Goal: Task Accomplishment & Management: Use online tool/utility

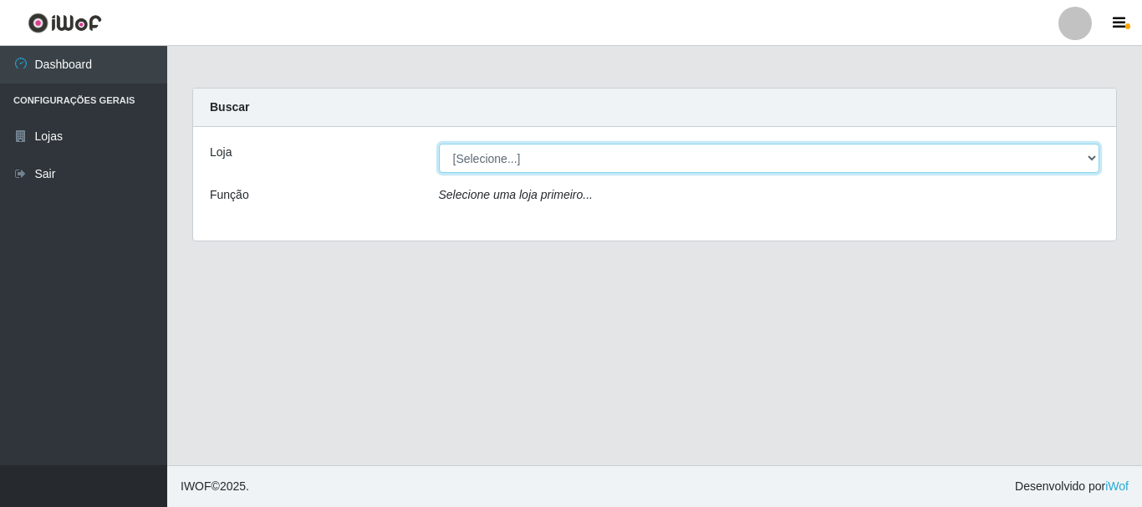
click at [562, 158] on select "[Selecione...] [GEOGRAPHIC_DATA] [GEOGRAPHIC_DATA]" at bounding box center [769, 158] width 661 height 29
select select "64"
click at [439, 144] on select "[Selecione...] [GEOGRAPHIC_DATA] [GEOGRAPHIC_DATA]" at bounding box center [769, 158] width 661 height 29
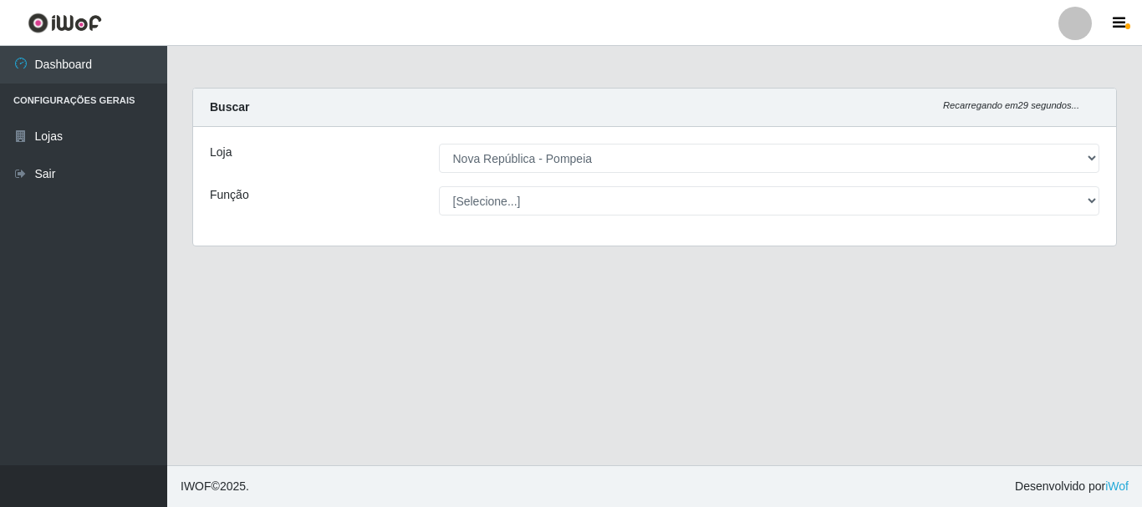
click at [556, 191] on select "[Selecione...] Balconista Operador de Caixa Recepcionista Repositor" at bounding box center [769, 200] width 661 height 29
select select "22"
click at [439, 186] on select "[Selecione...] Balconista Operador de Caixa Recepcionista Repositor" at bounding box center [769, 200] width 661 height 29
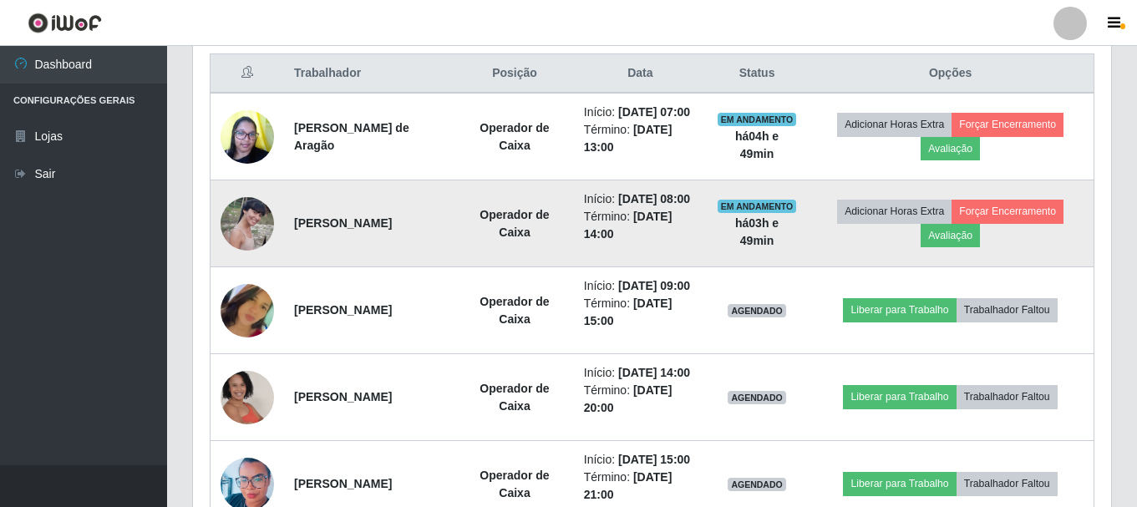
scroll to position [836, 0]
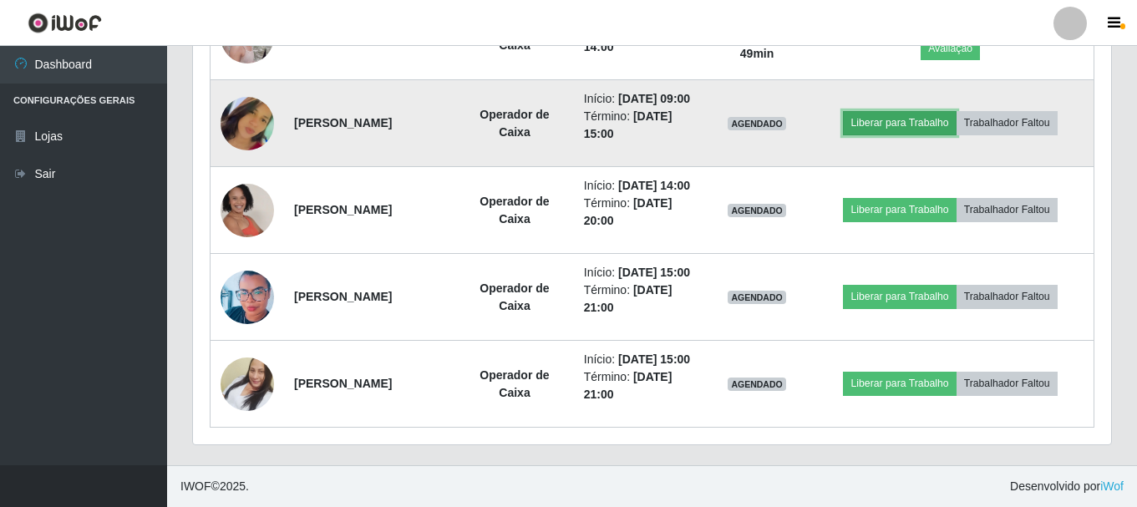
click at [888, 135] on button "Liberar para Trabalho" at bounding box center [899, 122] width 113 height 23
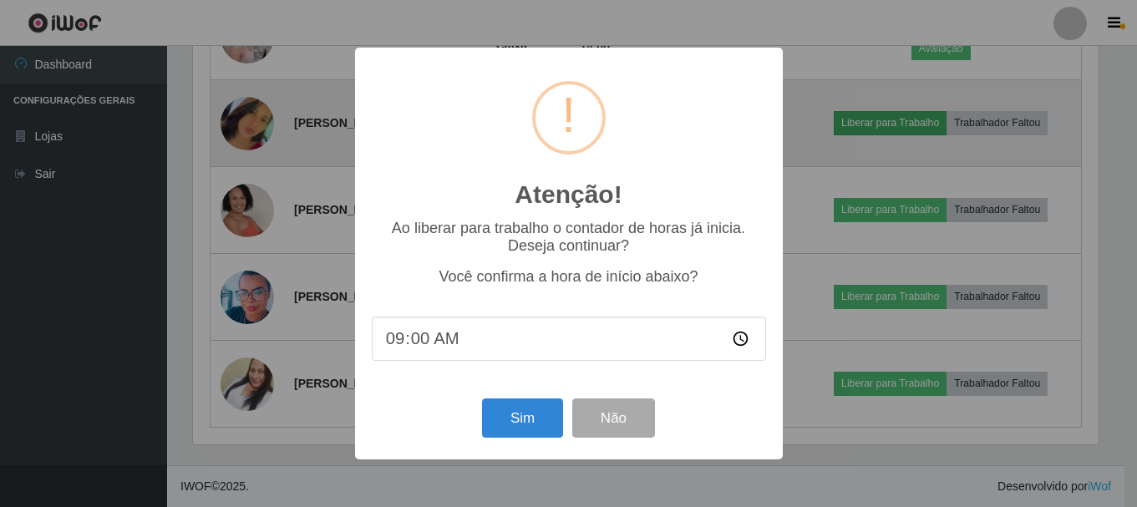
scroll to position [347, 910]
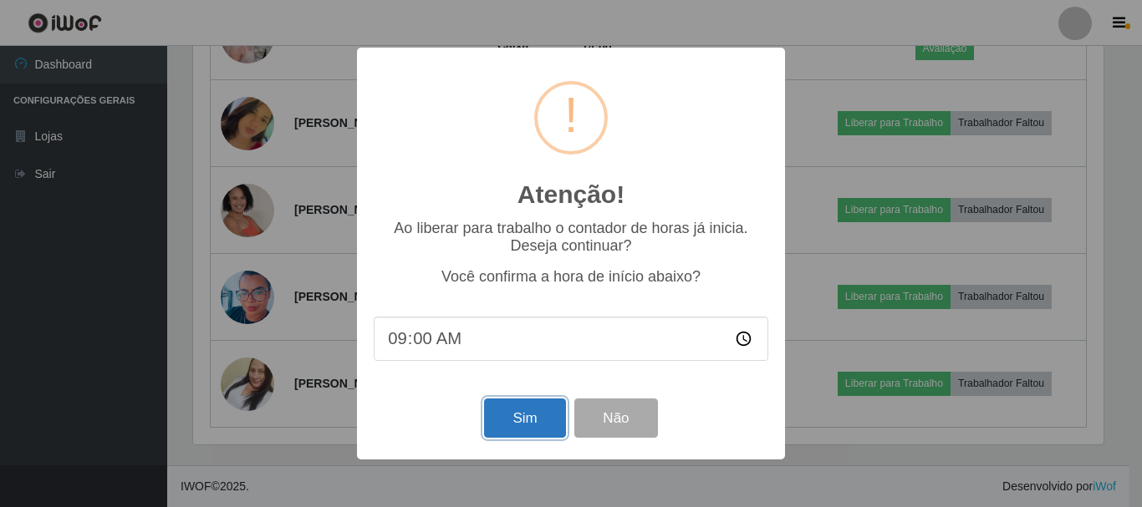
click at [513, 410] on button "Sim" at bounding box center [524, 418] width 81 height 39
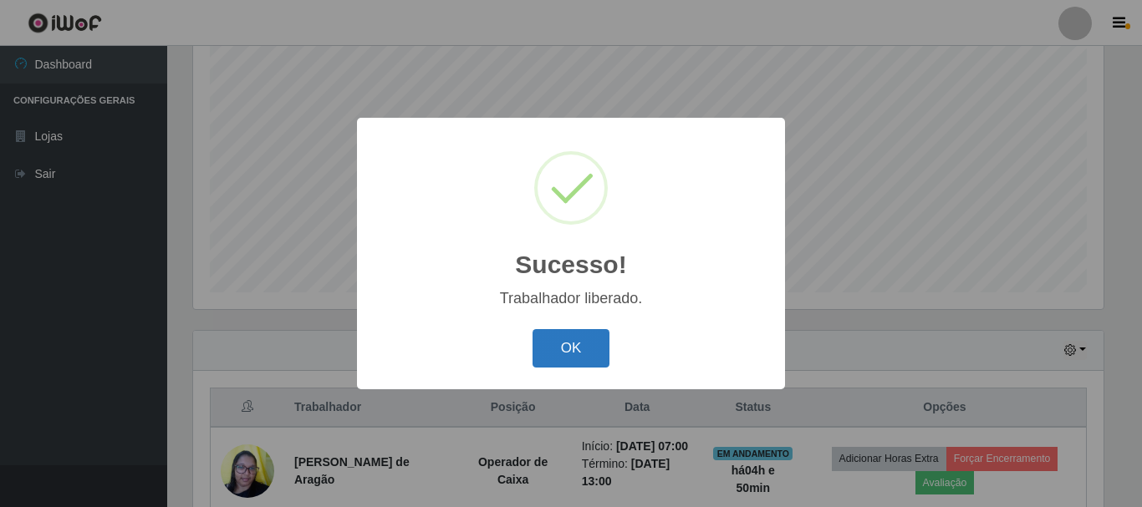
click at [539, 338] on button "OK" at bounding box center [571, 348] width 78 height 39
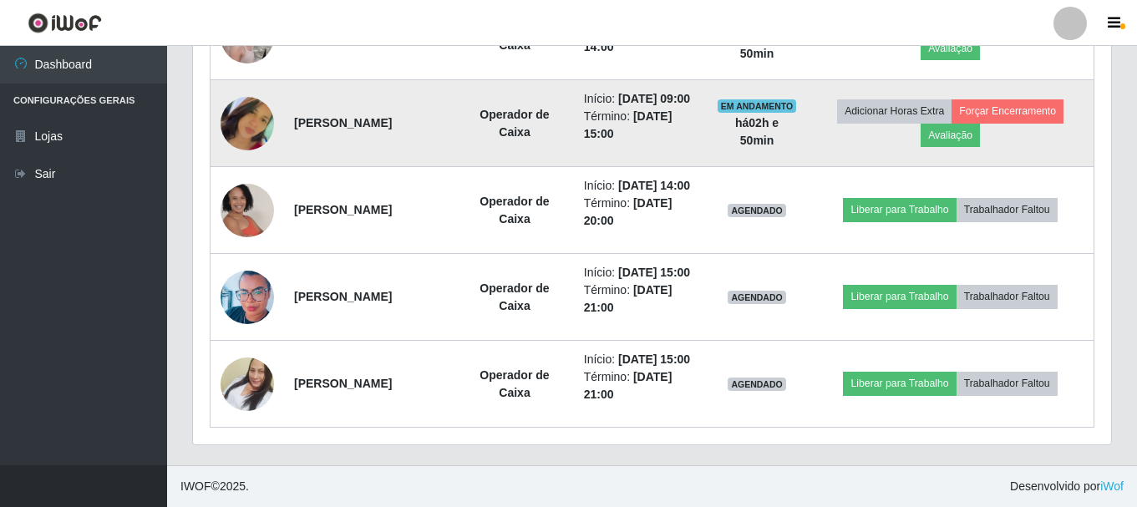
scroll to position [932, 0]
